Goal: Information Seeking & Learning: Learn about a topic

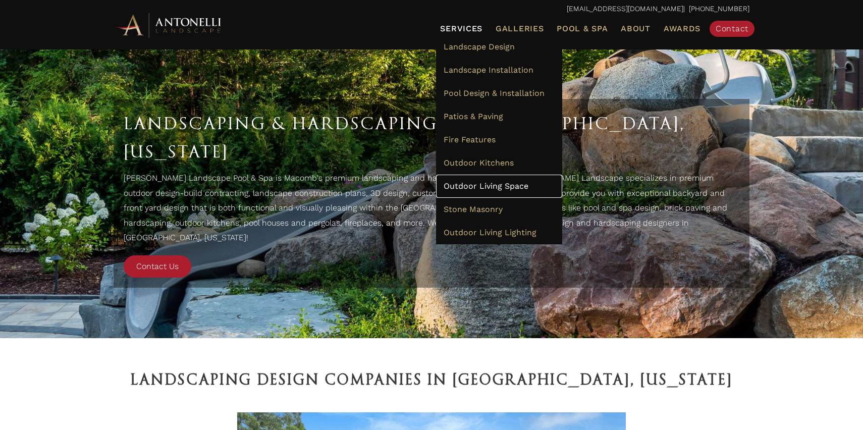
click at [462, 182] on span "Outdoor Living Space" at bounding box center [485, 186] width 85 height 10
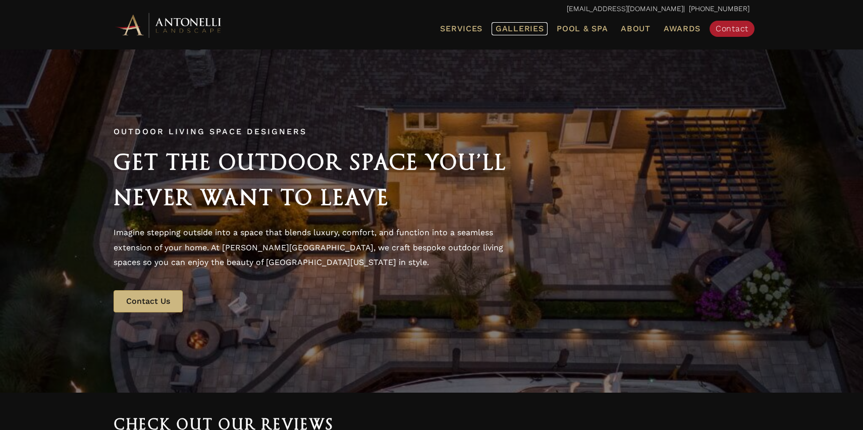
click at [526, 27] on span "Galleries" at bounding box center [519, 29] width 48 height 10
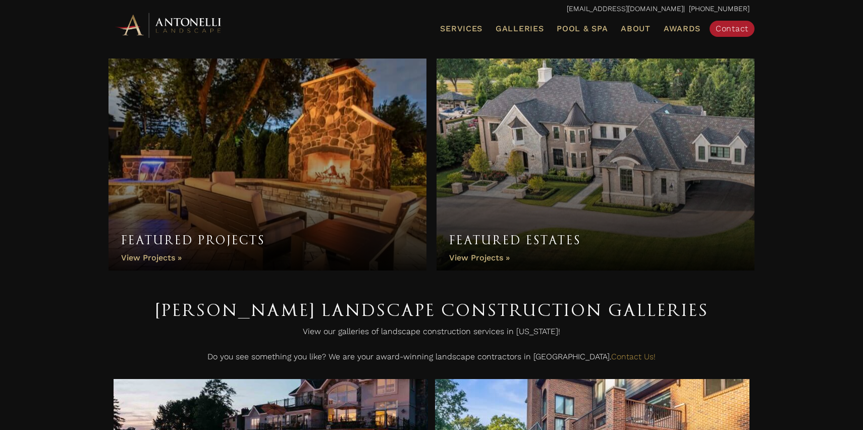
click at [168, 257] on link "Featured Projects" at bounding box center [267, 165] width 318 height 212
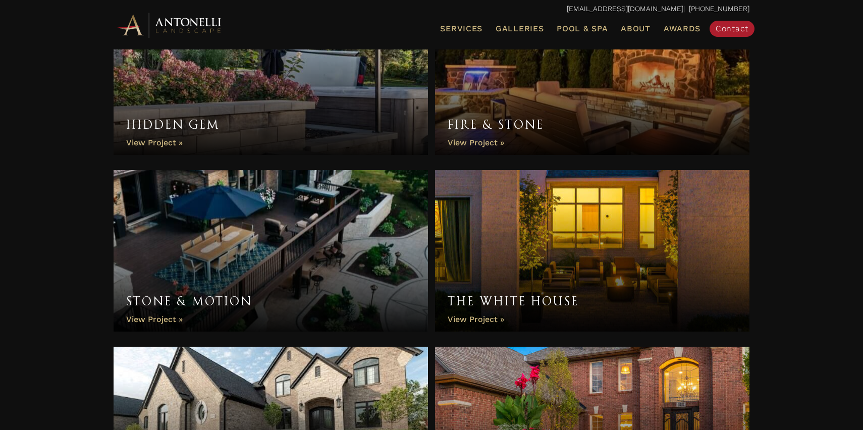
scroll to position [413, 0]
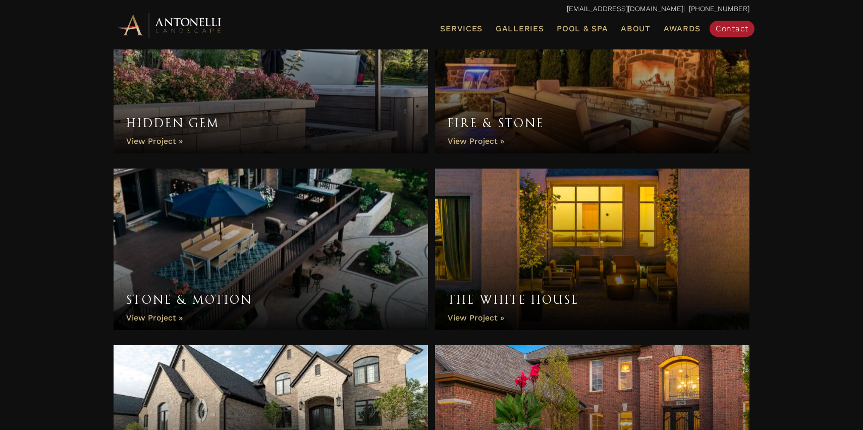
click at [167, 318] on link "Stone & Motion" at bounding box center [270, 248] width 314 height 161
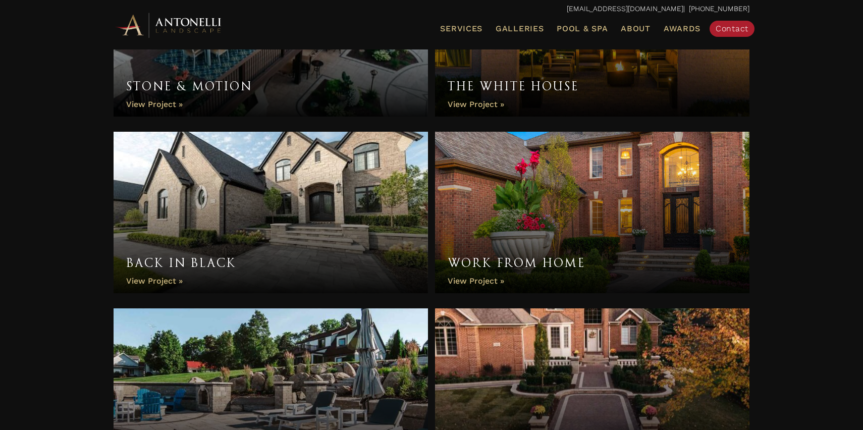
scroll to position [626, 0]
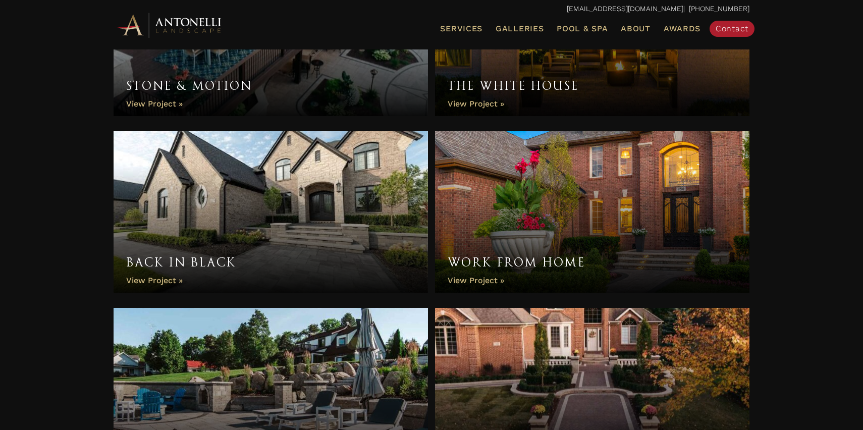
click at [162, 278] on link "Back in Black" at bounding box center [270, 211] width 314 height 161
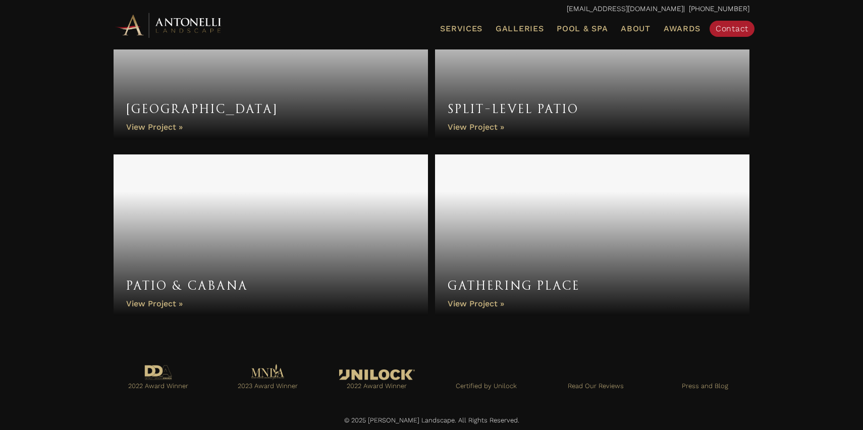
scroll to position [1487, 0]
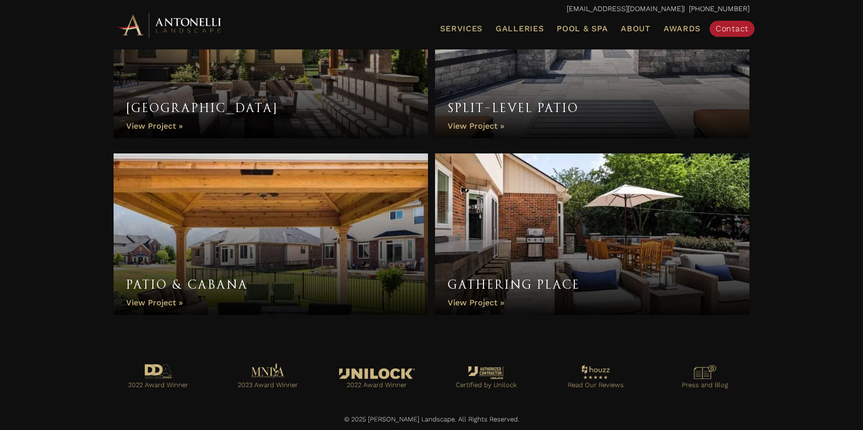
click at [470, 300] on link "Gathering Place" at bounding box center [592, 233] width 314 height 161
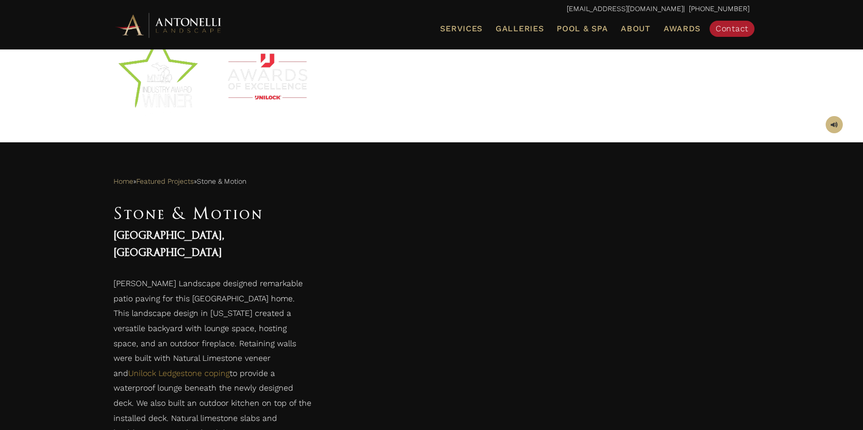
scroll to position [387, 0]
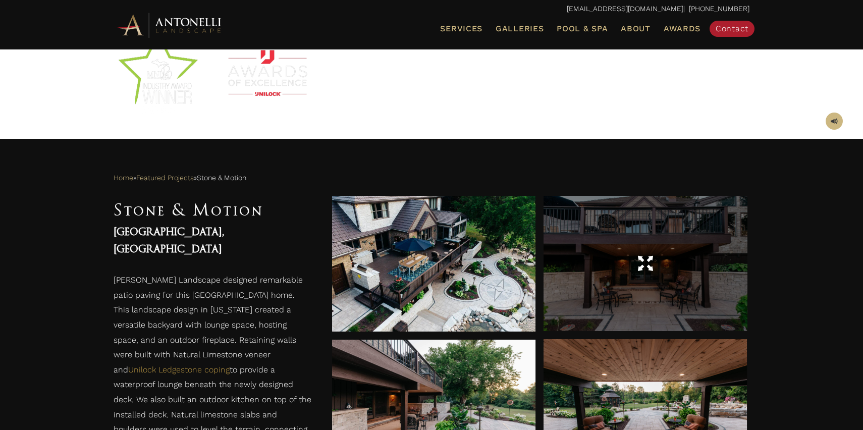
click at [675, 271] on div at bounding box center [644, 263] width 203 height 28
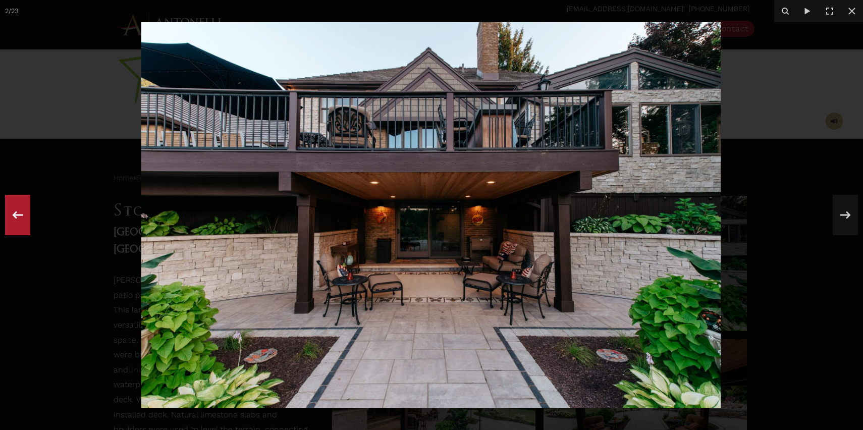
click at [19, 211] on icon at bounding box center [18, 214] width 18 height 33
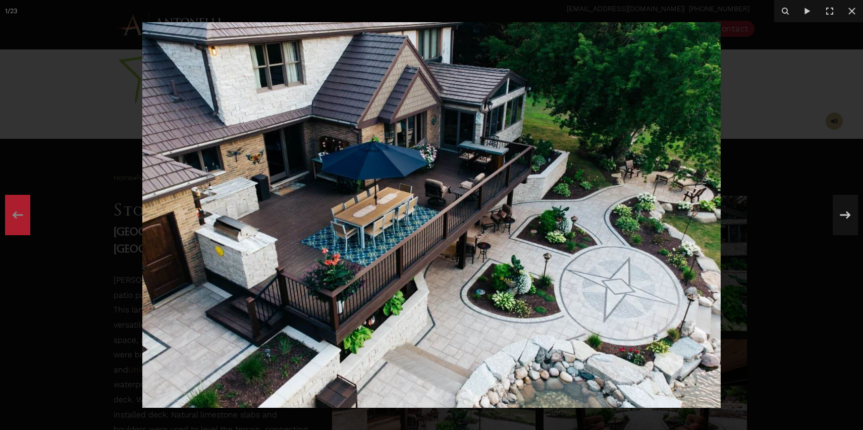
click at [19, 211] on div "1 / 23" at bounding box center [431, 215] width 863 height 430
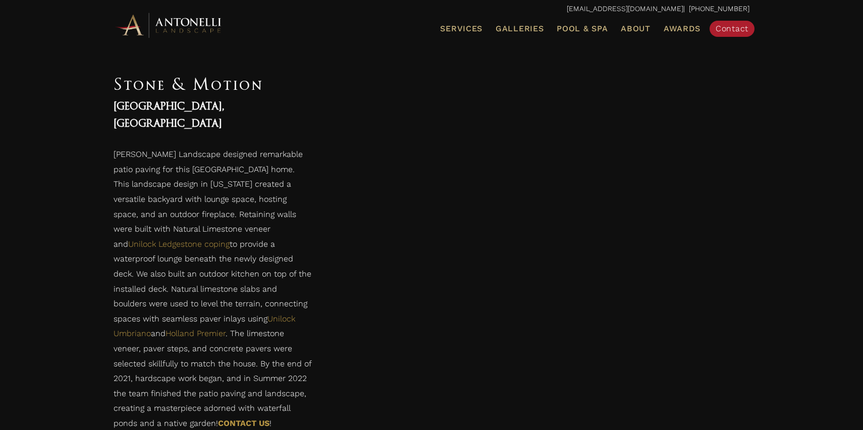
scroll to position [1275, 0]
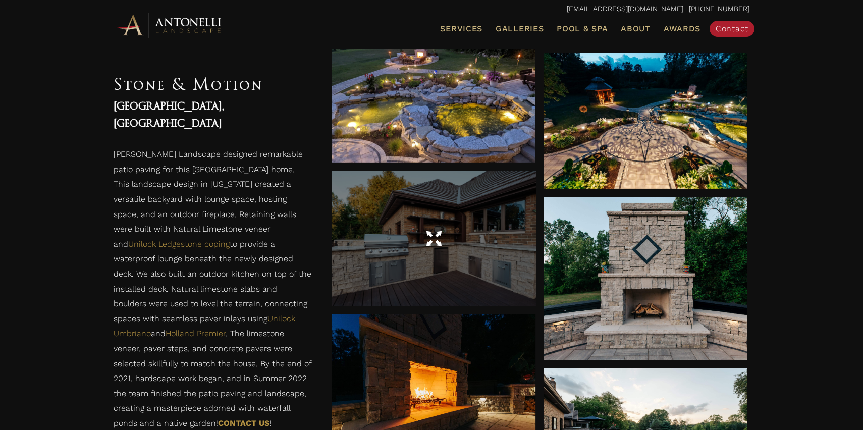
click at [431, 256] on div at bounding box center [433, 238] width 203 height 135
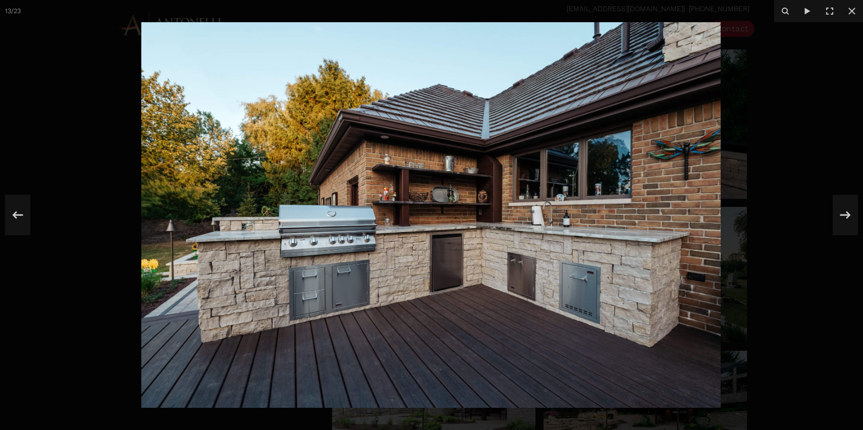
scroll to position [1465, 0]
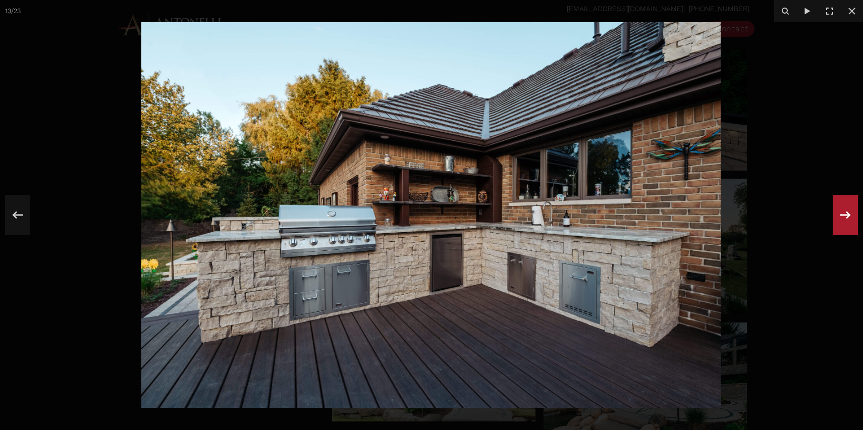
click at [829, 212] on button at bounding box center [844, 215] width 35 height 50
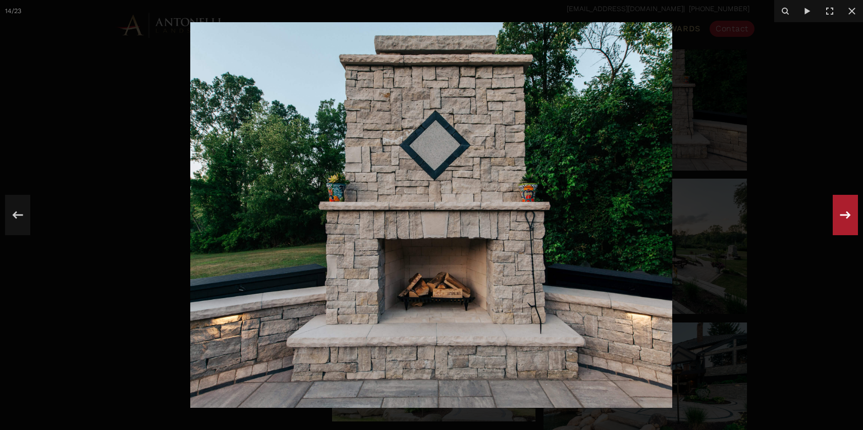
click at [829, 212] on button at bounding box center [844, 215] width 35 height 50
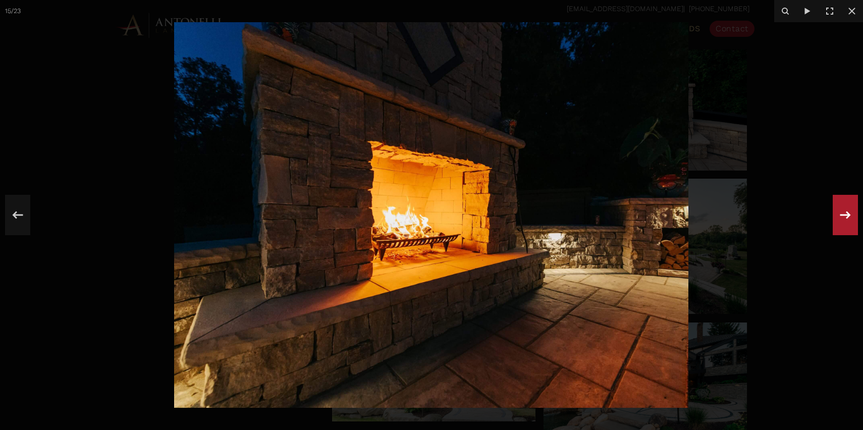
click at [829, 212] on button at bounding box center [844, 215] width 35 height 50
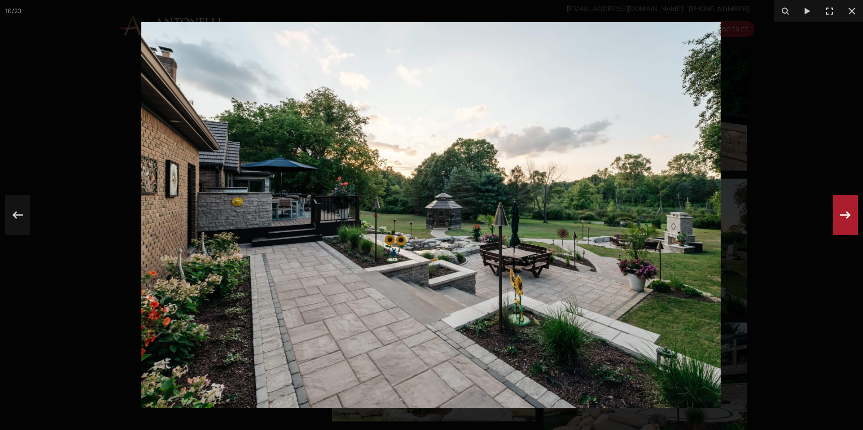
click at [845, 212] on icon at bounding box center [845, 214] width 18 height 33
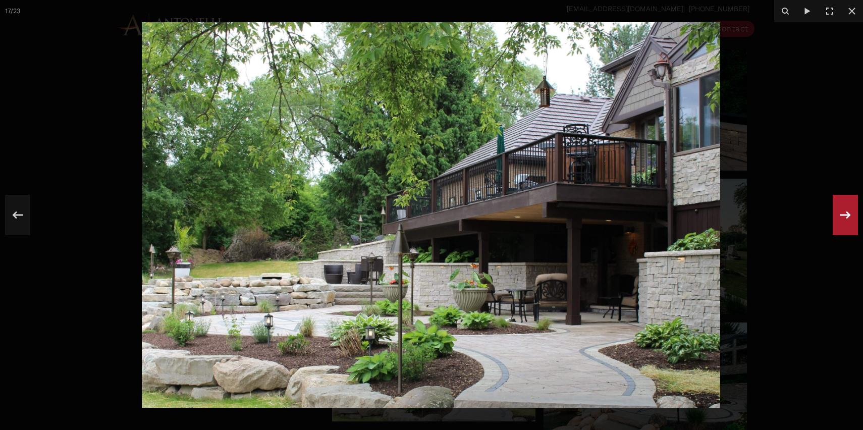
click at [845, 212] on icon at bounding box center [845, 214] width 18 height 33
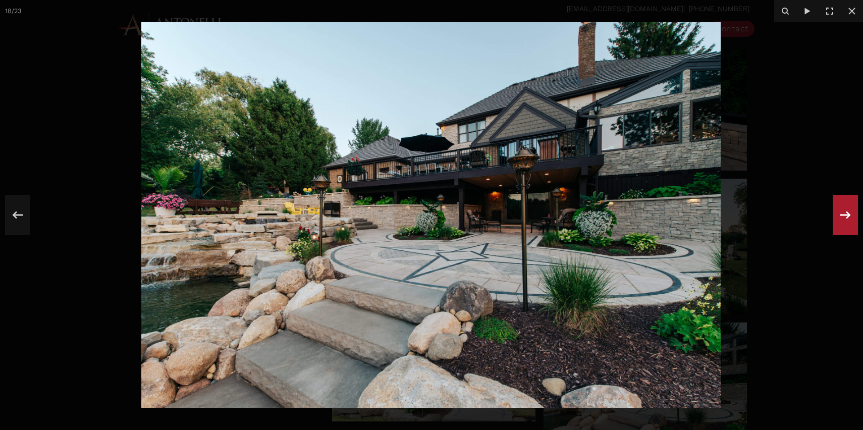
click at [845, 212] on icon at bounding box center [845, 214] width 18 height 33
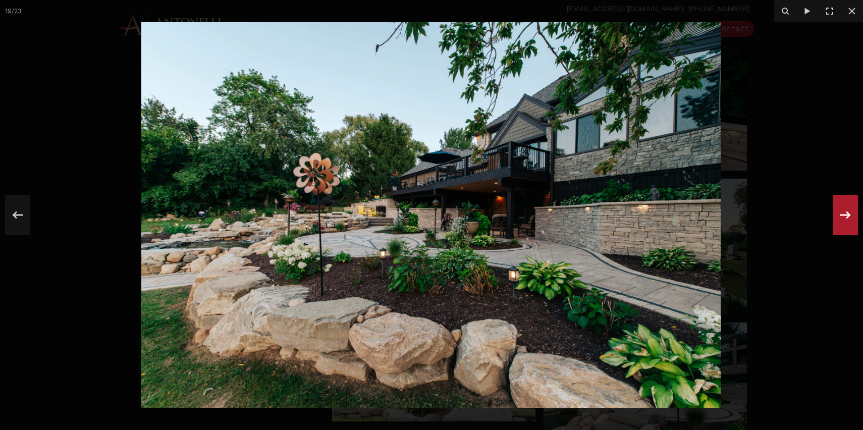
click at [845, 212] on icon at bounding box center [845, 214] width 18 height 33
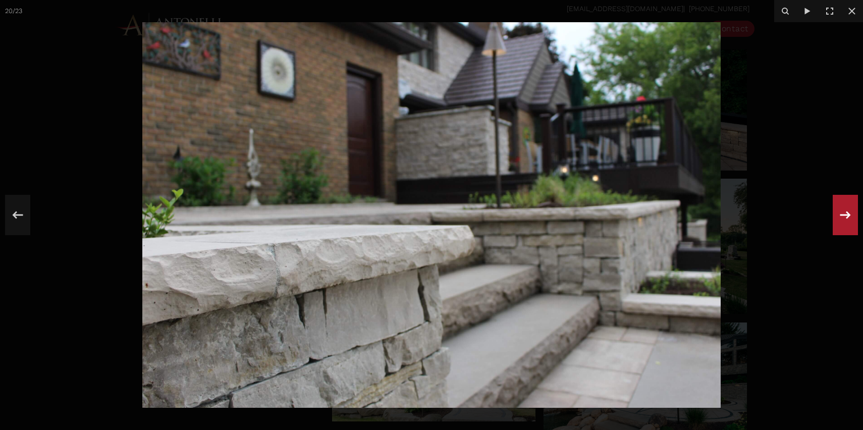
click at [845, 212] on icon at bounding box center [845, 214] width 18 height 33
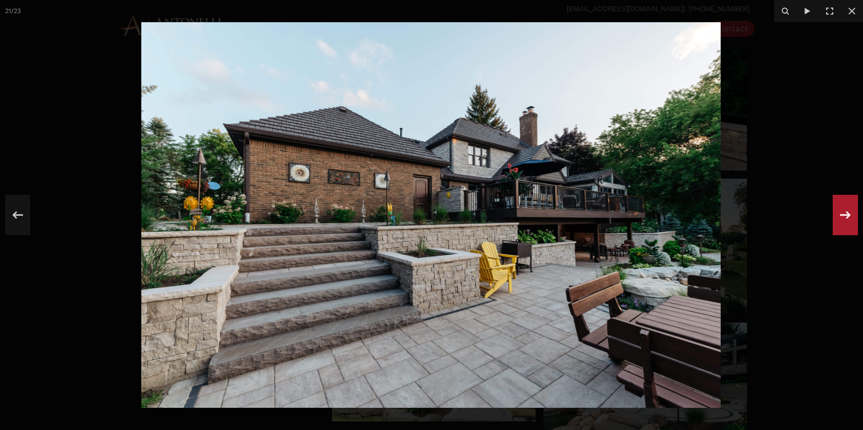
click at [845, 213] on icon at bounding box center [845, 214] width 18 height 33
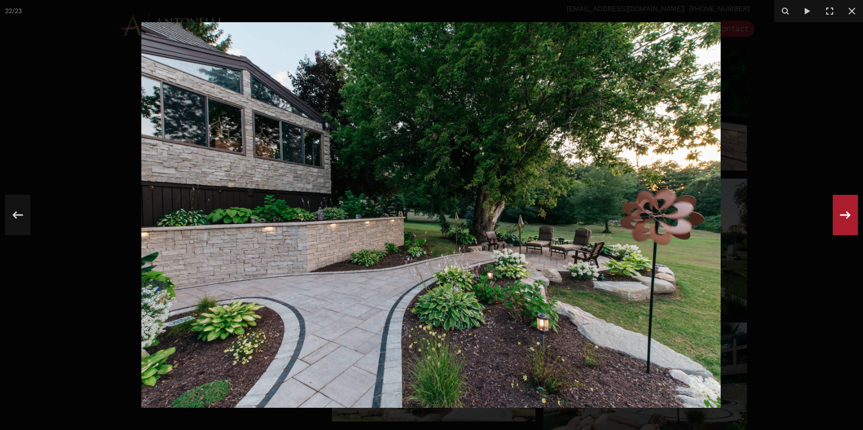
click at [845, 213] on icon at bounding box center [845, 214] width 18 height 33
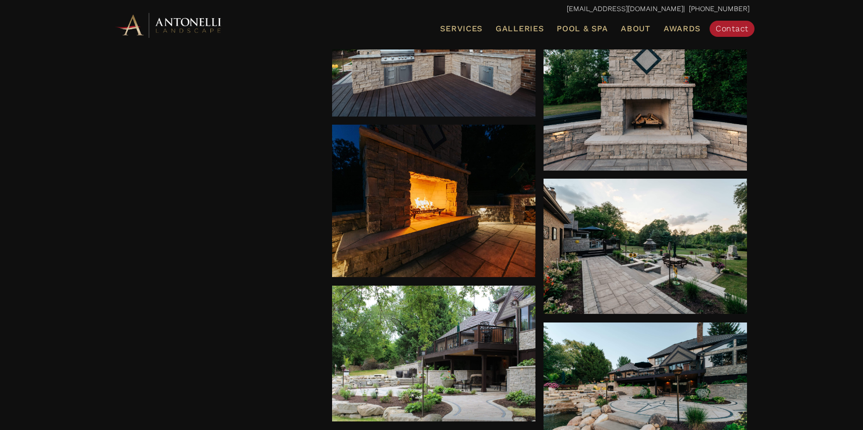
scroll to position [1275, 0]
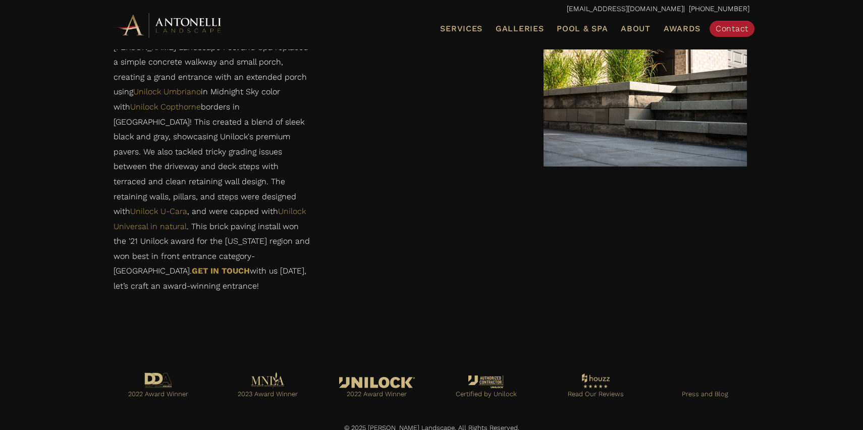
scroll to position [969, 0]
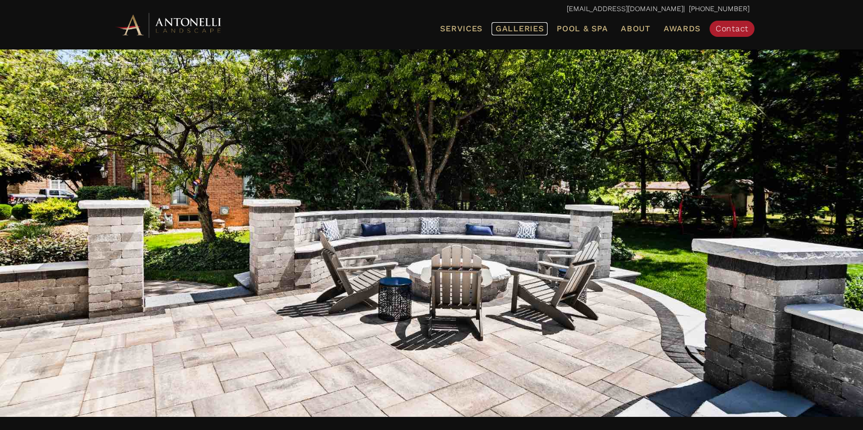
click at [533, 28] on span "Galleries" at bounding box center [519, 29] width 48 height 10
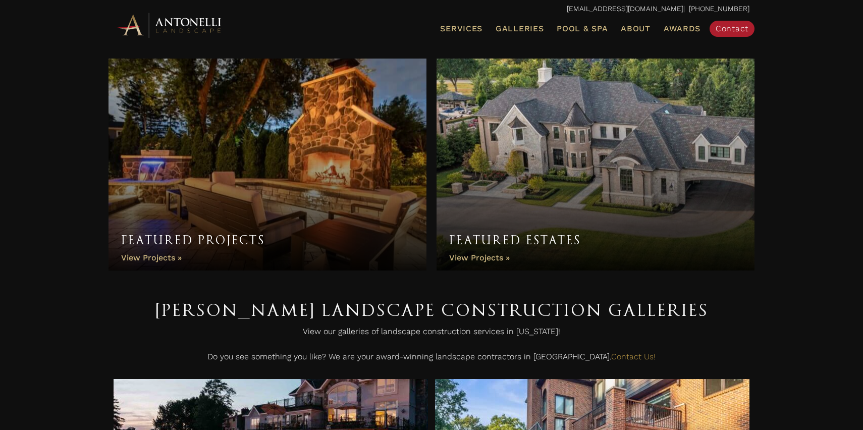
click at [488, 257] on link "Featured Estates" at bounding box center [595, 165] width 318 height 212
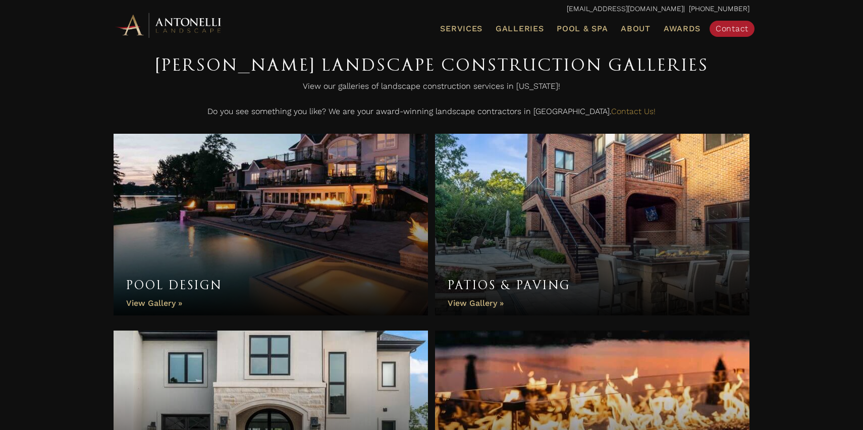
scroll to position [244, 0]
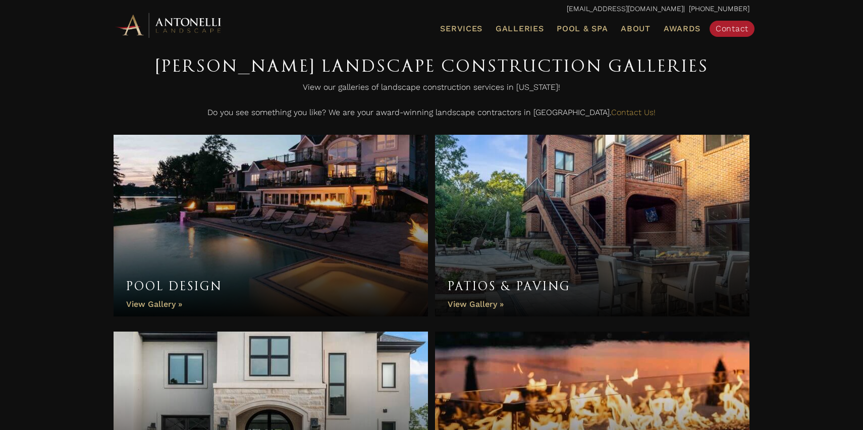
click at [482, 303] on link "Patios & Paving" at bounding box center [592, 226] width 314 height 182
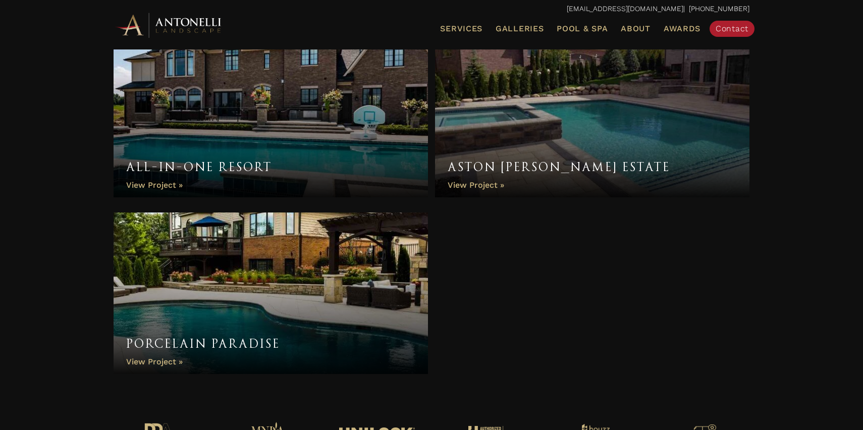
scroll to position [1067, 0]
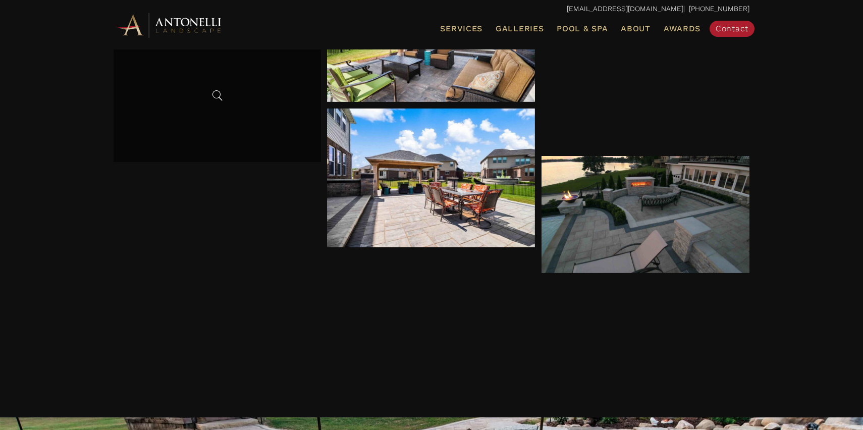
scroll to position [2560, 0]
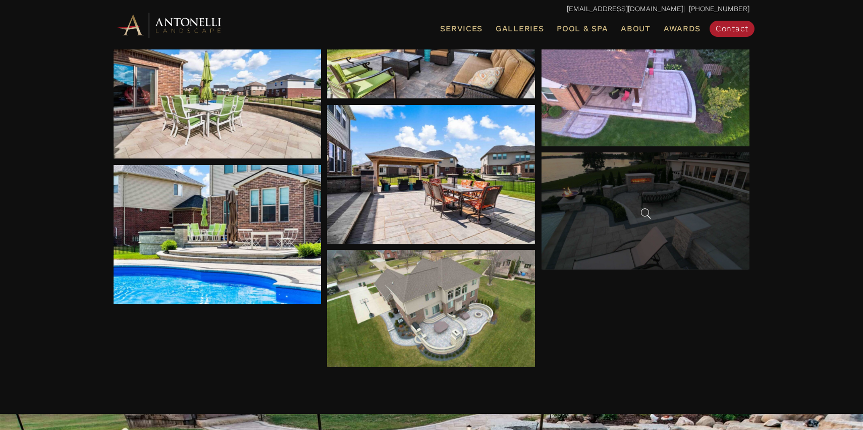
click at [627, 213] on div at bounding box center [645, 210] width 208 height 117
